Goal: Task Accomplishment & Management: Complete application form

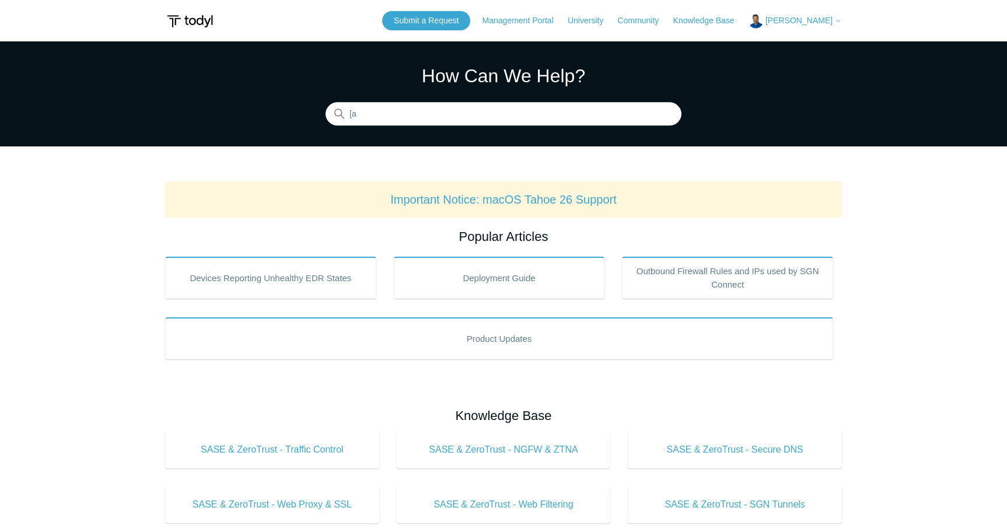
type input "["
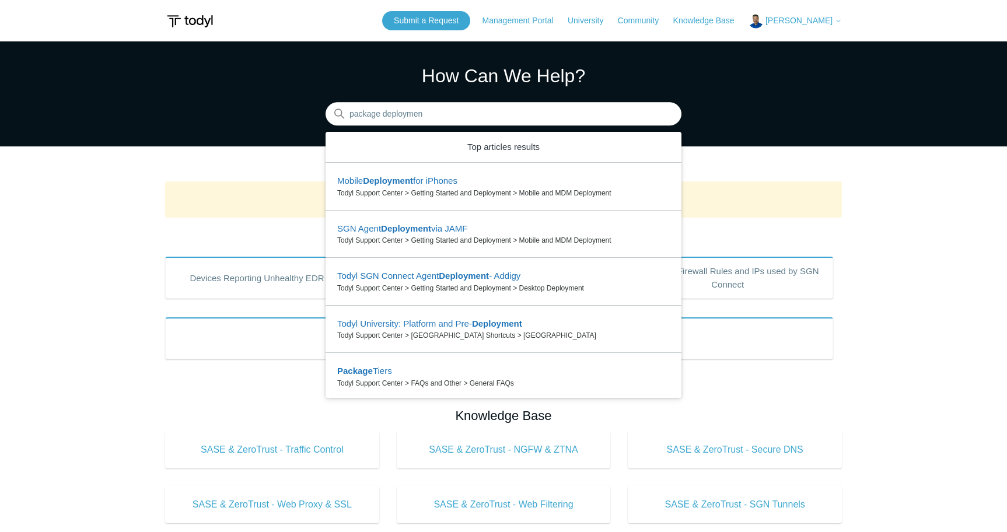
type input "package deployment"
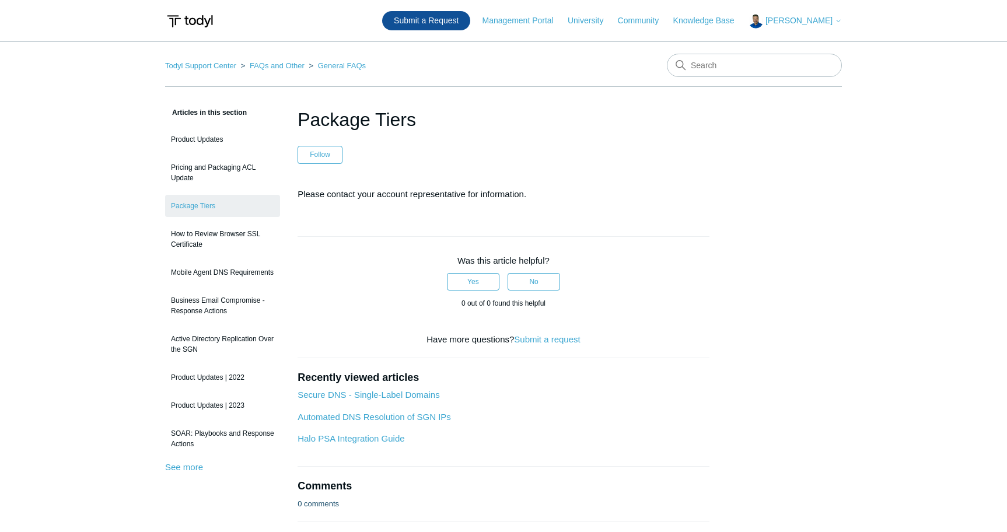
click at [459, 21] on link "Submit a Request" at bounding box center [426, 20] width 88 height 19
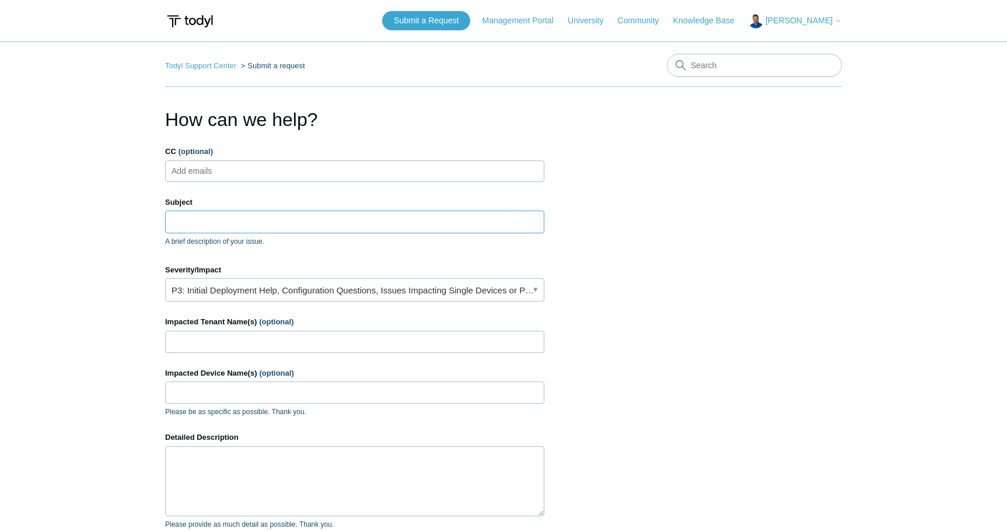
click at [187, 217] on input "Subject" at bounding box center [354, 222] width 379 height 22
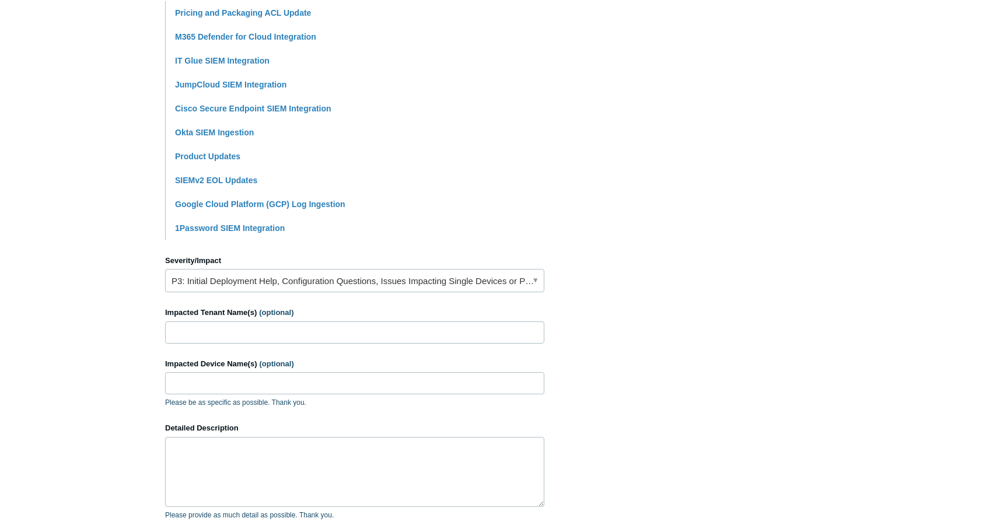
scroll to position [297, 0]
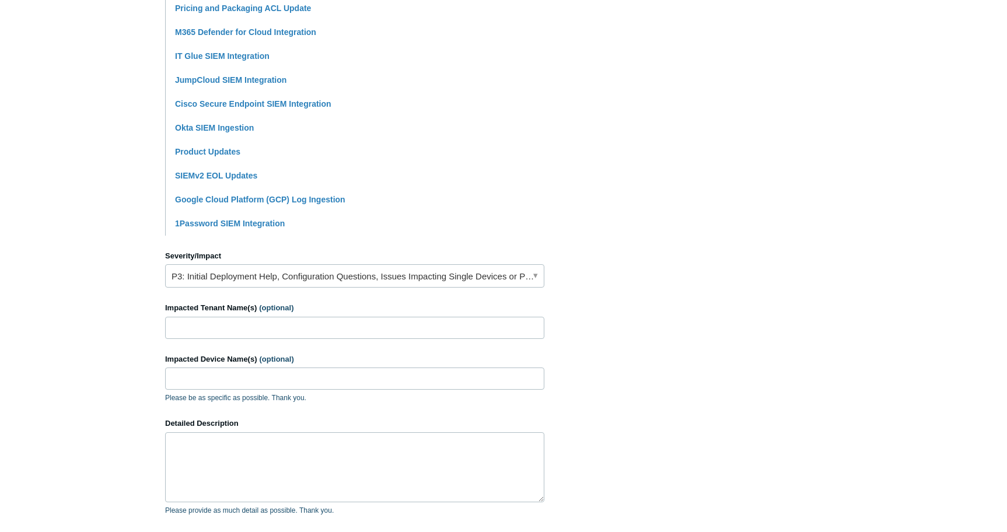
type input "Migration to new 'packages'"
click at [204, 330] on input "Impacted Tenant Name(s) (optional)" at bounding box center [354, 328] width 379 height 22
type input "Level5 - Office"
click at [216, 448] on textarea "Detailed Description" at bounding box center [354, 467] width 379 height 70
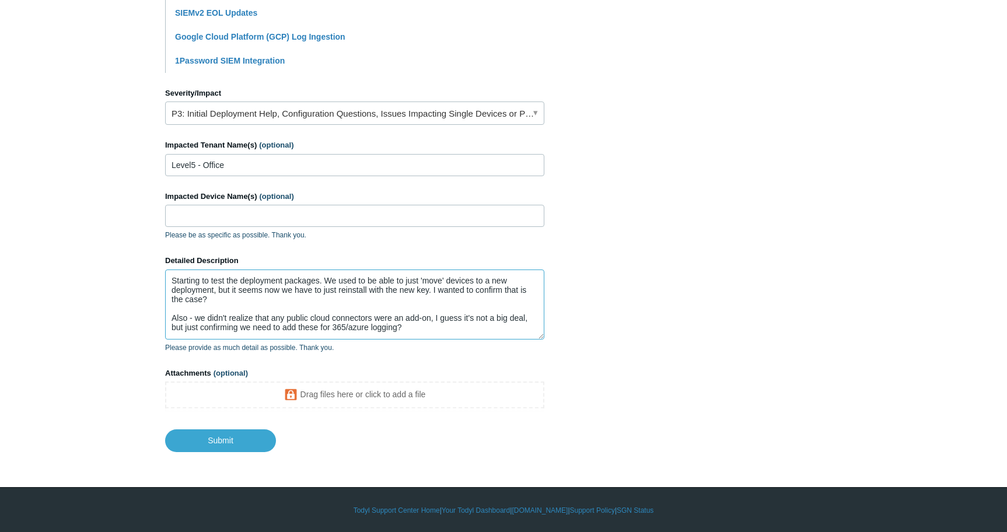
scroll to position [462, 0]
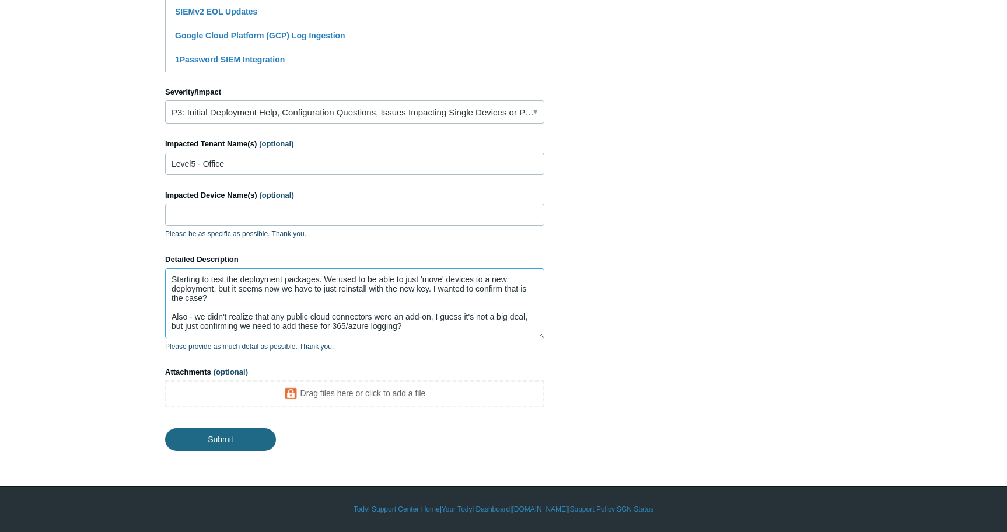
type textarea "Starting to test the deployment packages. We used to be able to just 'move' dev…"
click at [206, 445] on input "Submit" at bounding box center [220, 438] width 111 height 23
